Goal: Find specific page/section: Find specific page/section

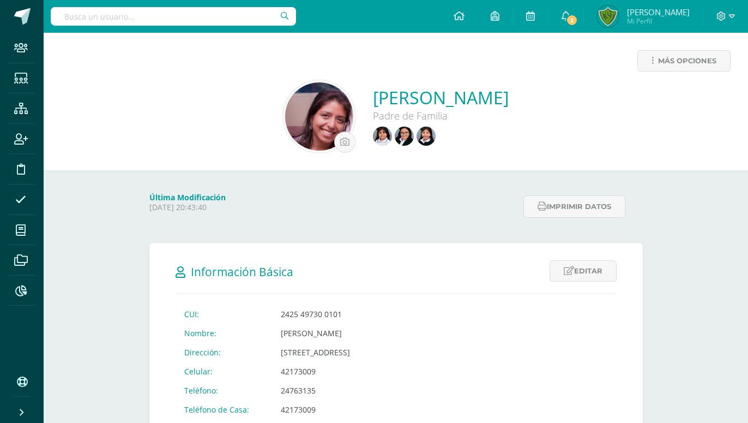
click at [134, 17] on input "text" at bounding box center [173, 16] width 245 height 19
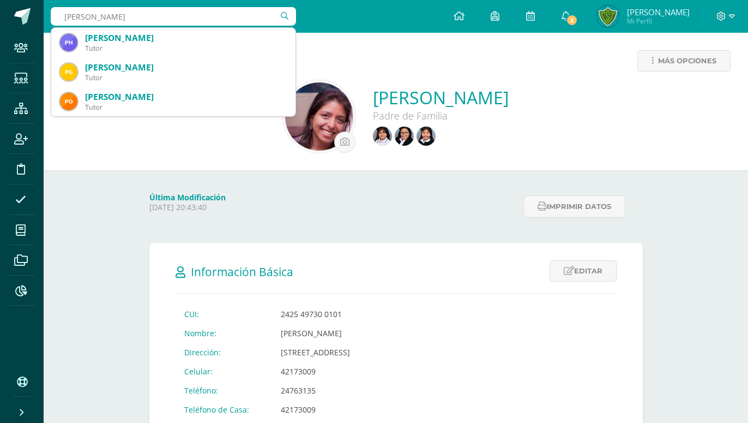
type input "[PERSON_NAME]"
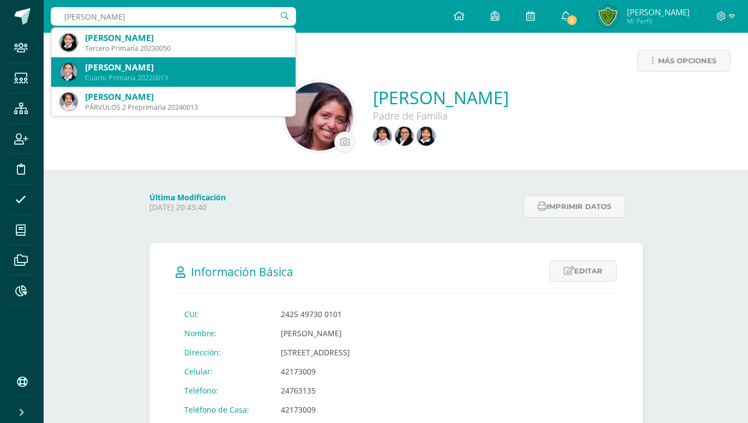
click at [117, 80] on div "Cuarto Primaria 20220013" at bounding box center [186, 77] width 202 height 9
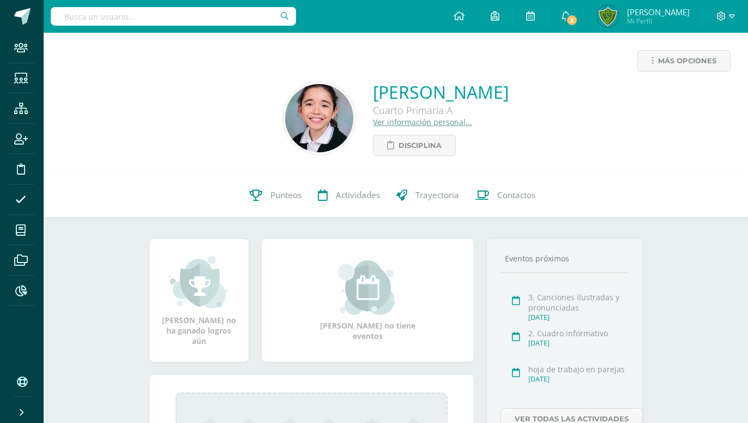
click at [373, 125] on link "Ver información personal..." at bounding box center [422, 122] width 99 height 10
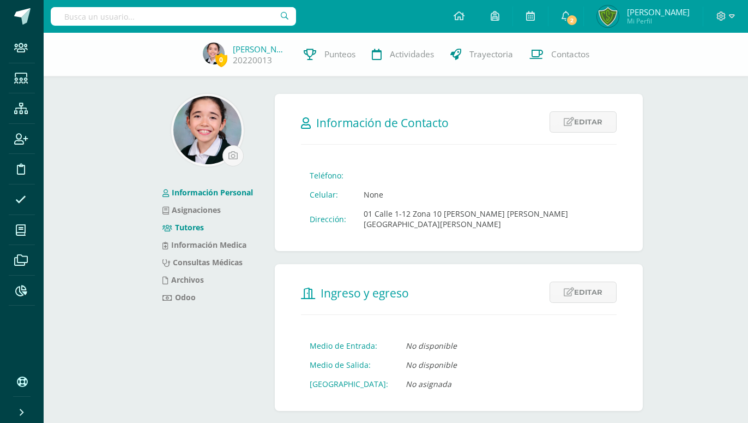
click at [195, 225] on link "Tutores" at bounding box center [182, 227] width 41 height 10
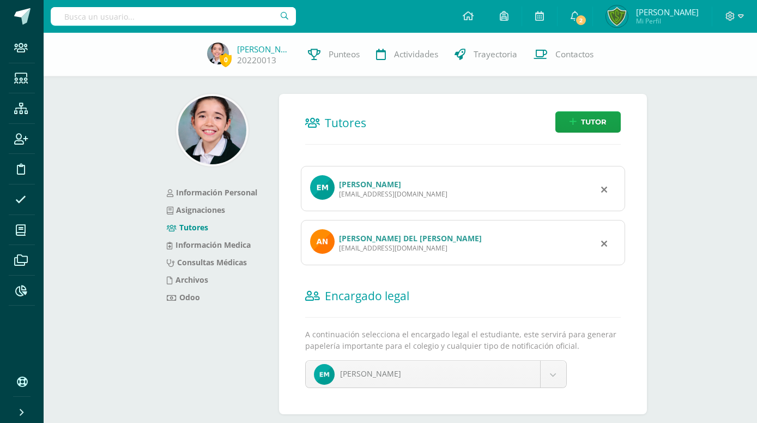
click at [378, 233] on link "[PERSON_NAME] DEL [PERSON_NAME]" at bounding box center [410, 238] width 143 height 10
